Goal: Task Accomplishment & Management: Use online tool/utility

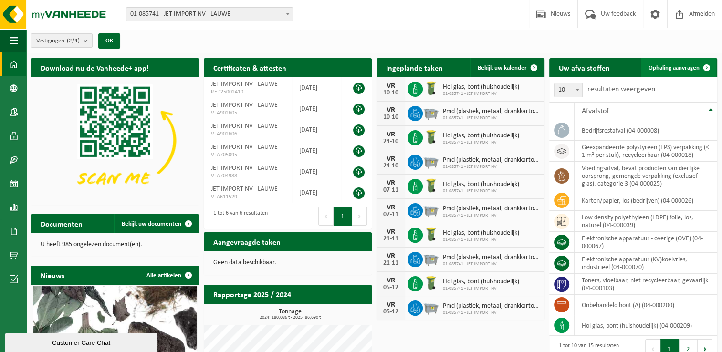
click at [688, 67] on span "Ophaling aanvragen" at bounding box center [673, 68] width 51 height 6
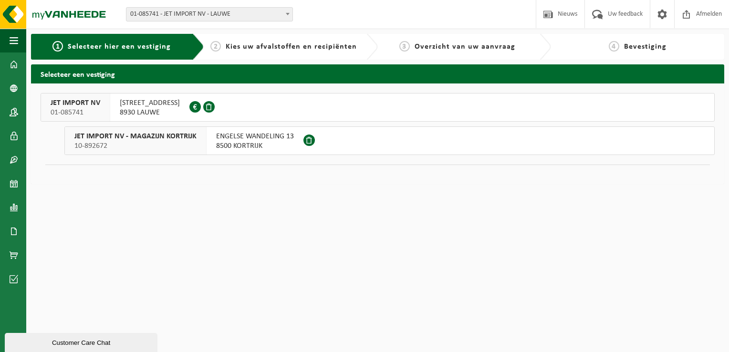
click at [114, 106] on div "REKKEMSTRAAT 58 8930 LAUWE 0446.636.401" at bounding box center [149, 107] width 79 height 28
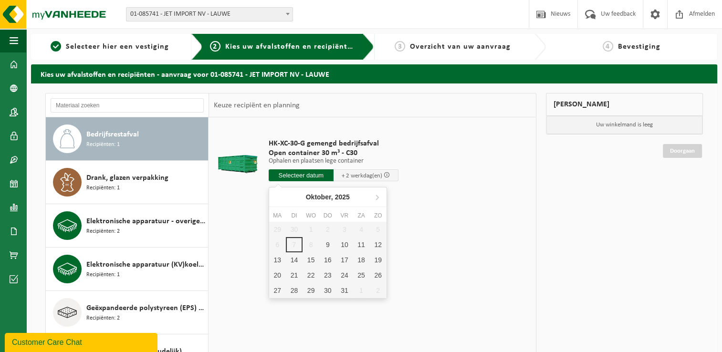
click at [303, 177] on input "text" at bounding box center [300, 175] width 65 height 12
click at [329, 245] on div "9" at bounding box center [327, 244] width 17 height 15
type input "Van 2025-10-09"
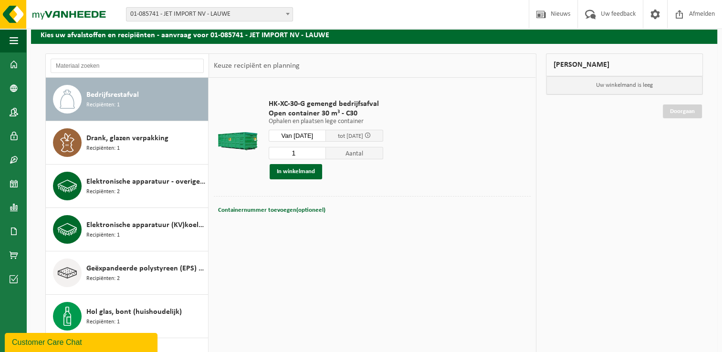
scroll to position [48, 0]
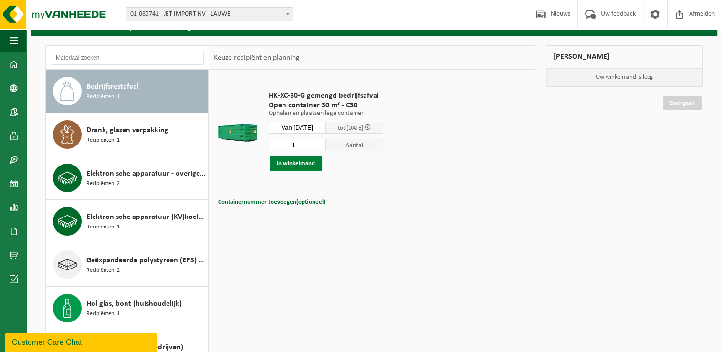
click at [275, 164] on button "In winkelmand" at bounding box center [295, 163] width 52 height 15
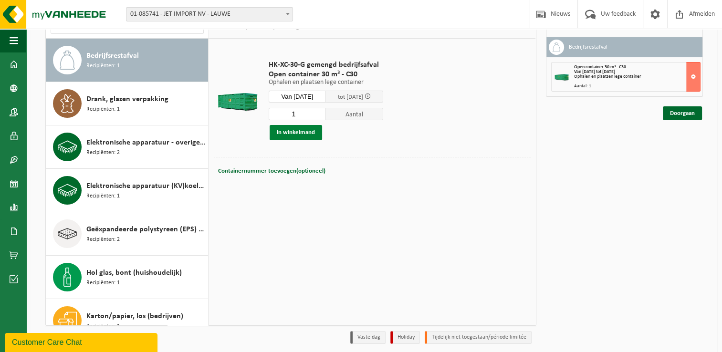
scroll to position [113, 0]
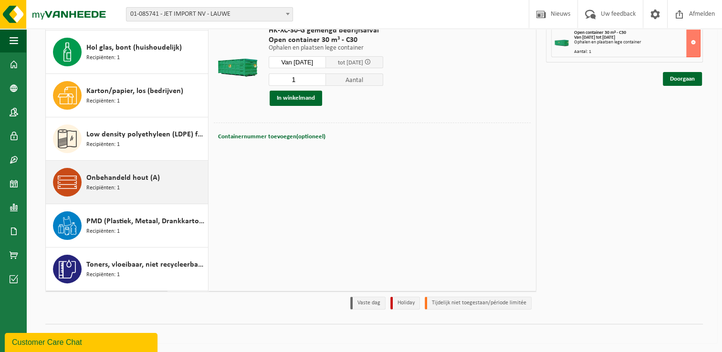
click at [123, 185] on div "Onbehandeld hout (A) Recipiënten: 1" at bounding box center [145, 182] width 119 height 29
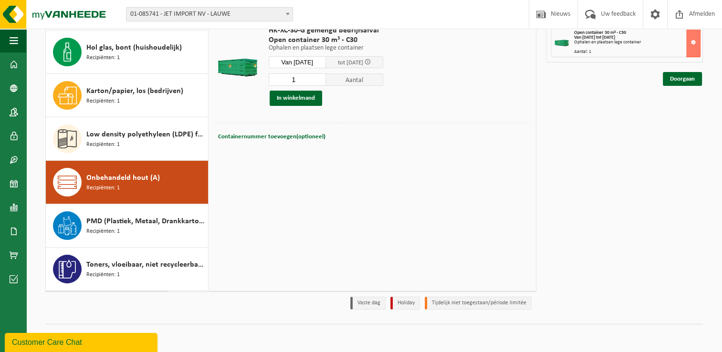
scroll to position [276, 0]
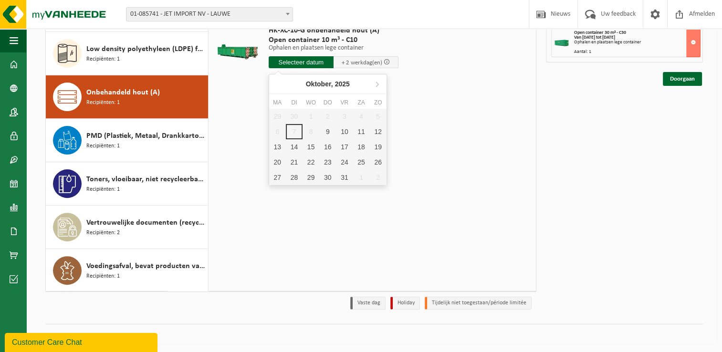
click at [284, 64] on input "text" at bounding box center [300, 62] width 65 height 12
click at [325, 134] on div "9" at bounding box center [327, 131] width 17 height 15
type input "Van 2025-10-09"
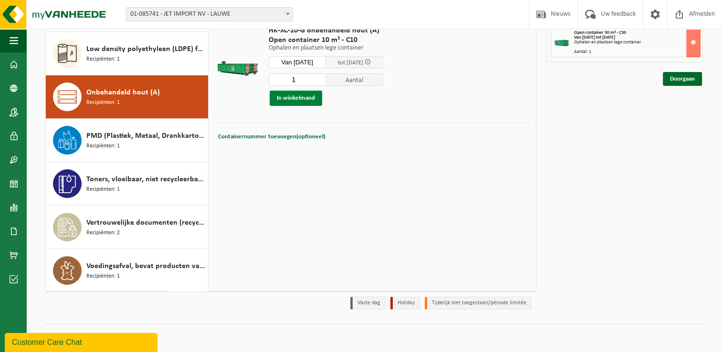
click at [302, 97] on button "In winkelmand" at bounding box center [295, 98] width 52 height 15
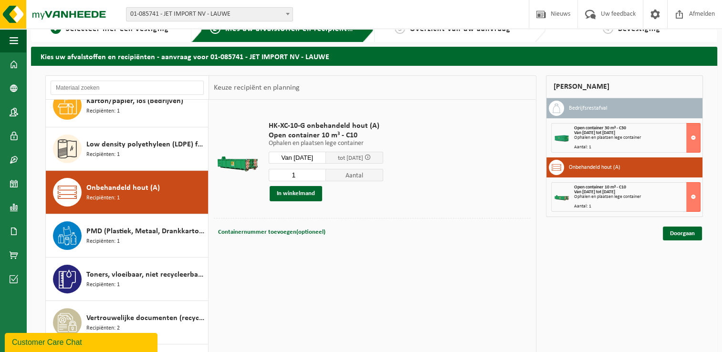
scroll to position [65, 0]
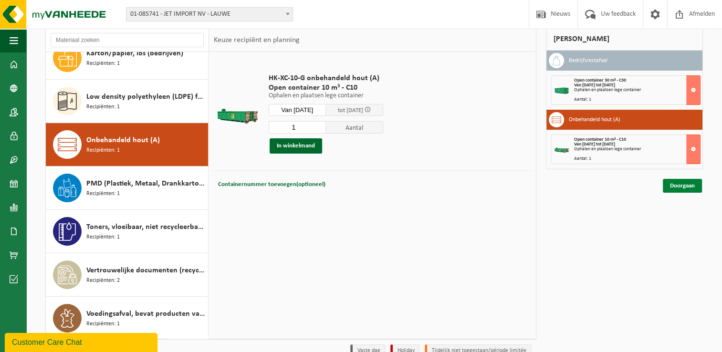
click at [685, 188] on link "Doorgaan" at bounding box center [681, 186] width 39 height 14
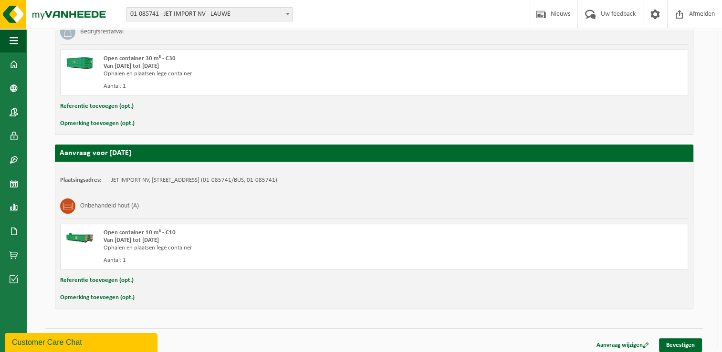
scroll to position [230, 0]
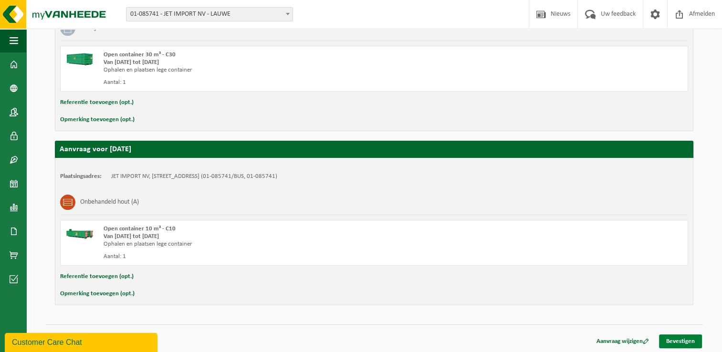
click at [668, 339] on link "Bevestigen" at bounding box center [680, 341] width 43 height 14
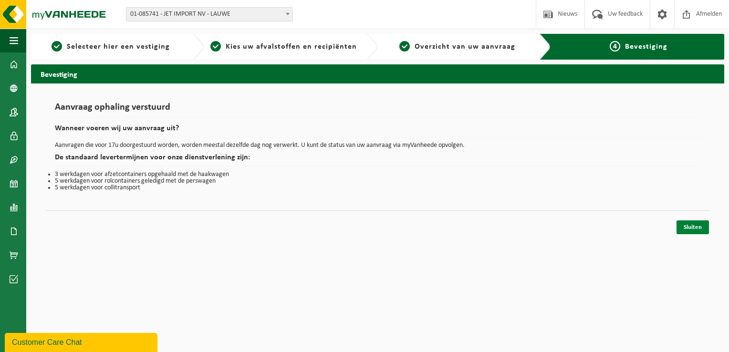
click at [694, 227] on link "Sluiten" at bounding box center [692, 227] width 32 height 14
